Goal: Task Accomplishment & Management: Use online tool/utility

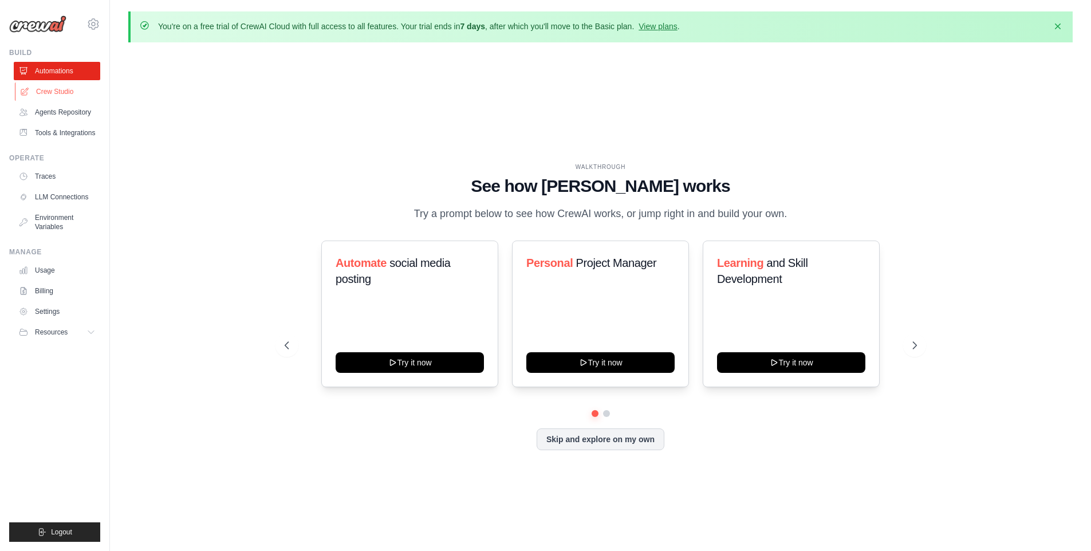
click at [51, 93] on link "Crew Studio" at bounding box center [58, 91] width 86 height 18
